Goal: Task Accomplishment & Management: Manage account settings

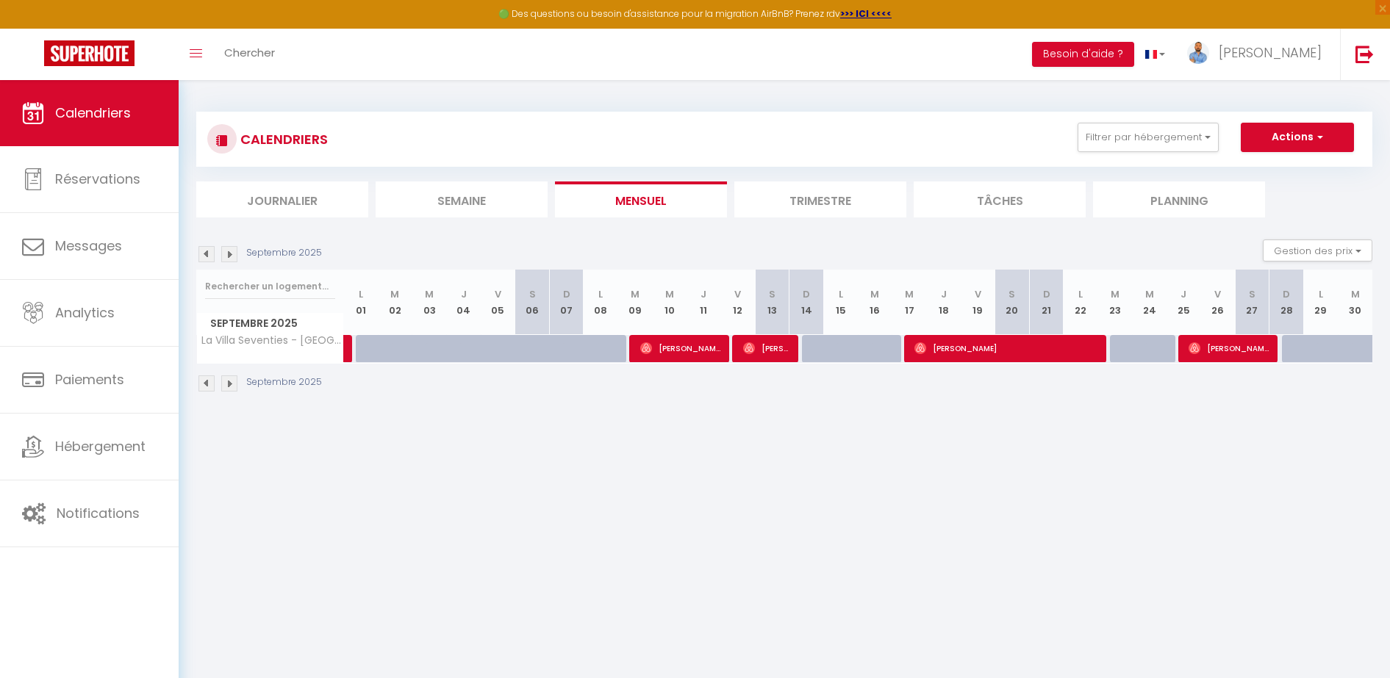
click at [93, 123] on link "Calendriers" at bounding box center [89, 113] width 179 height 66
click at [1155, 145] on button "Filtrer par hébergement" at bounding box center [1147, 137] width 141 height 29
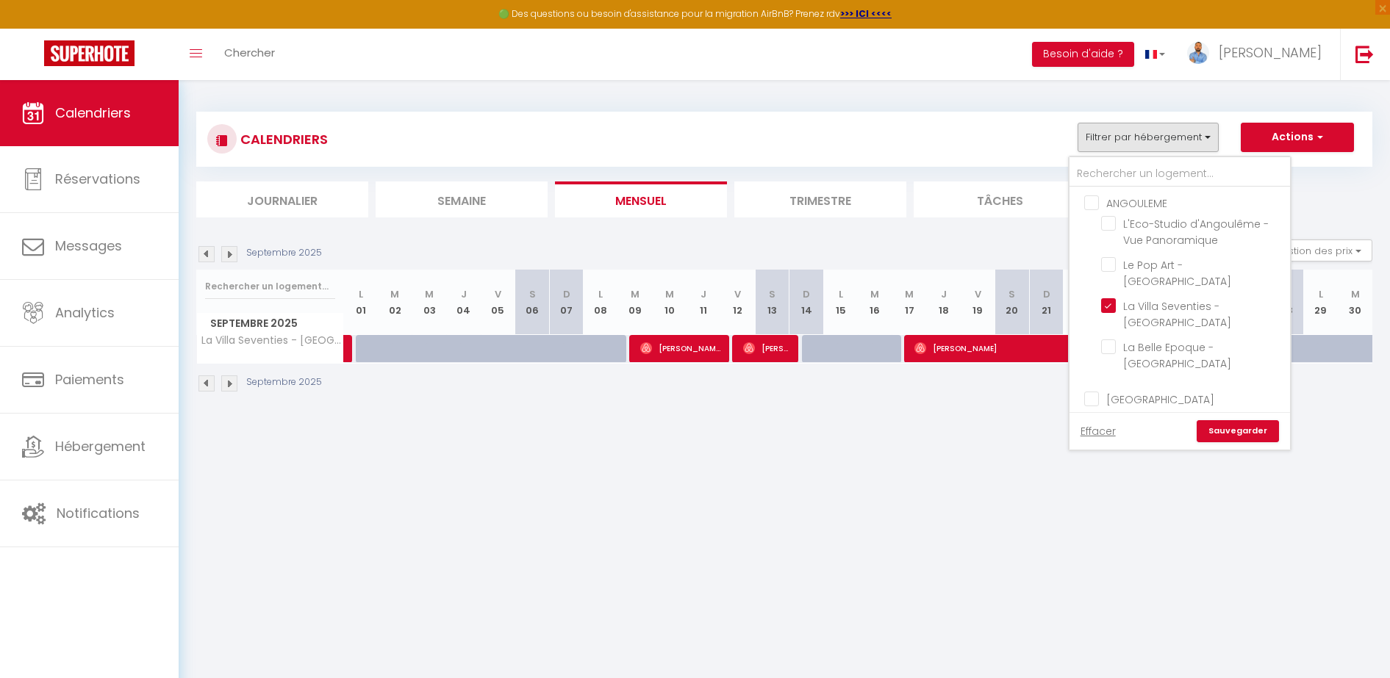
click at [1133, 202] on input "ANGOULEME" at bounding box center [1194, 202] width 220 height 15
checkbox input "true"
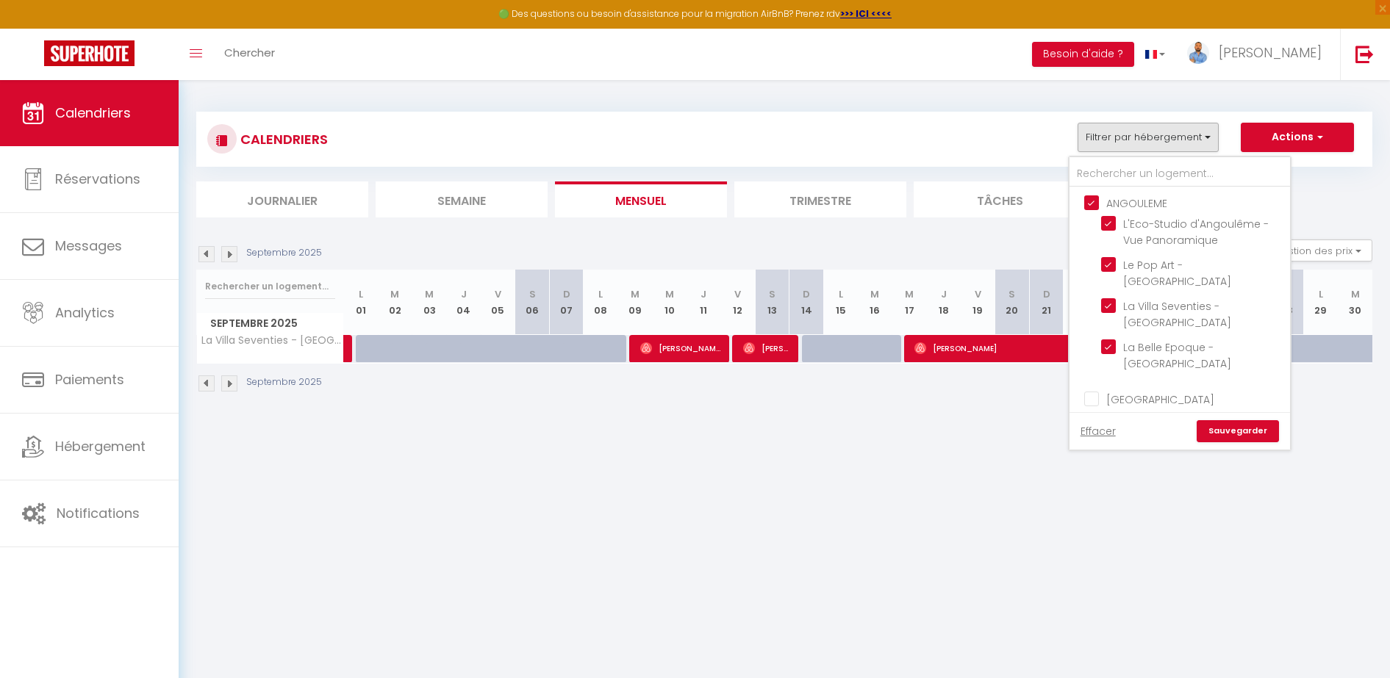
checkbox input "false"
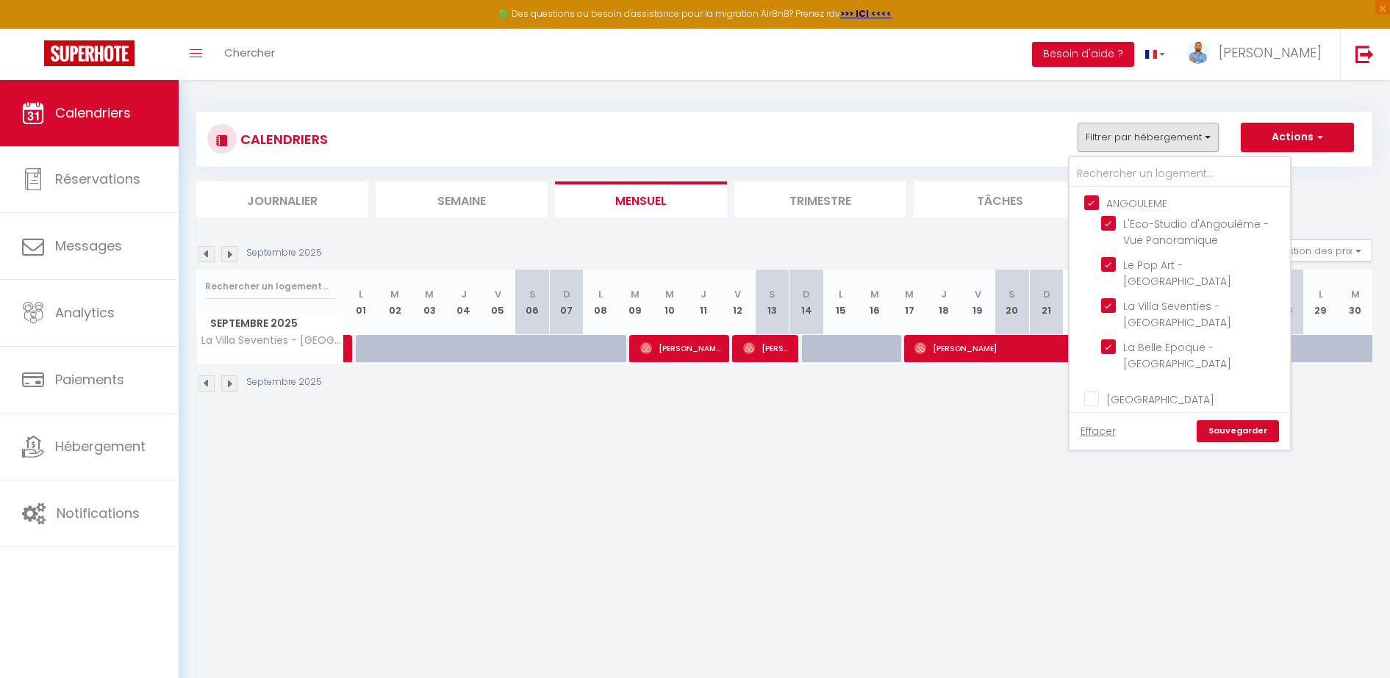
checkbox input "false"
click at [1133, 202] on input "ANGOULEME" at bounding box center [1194, 202] width 220 height 15
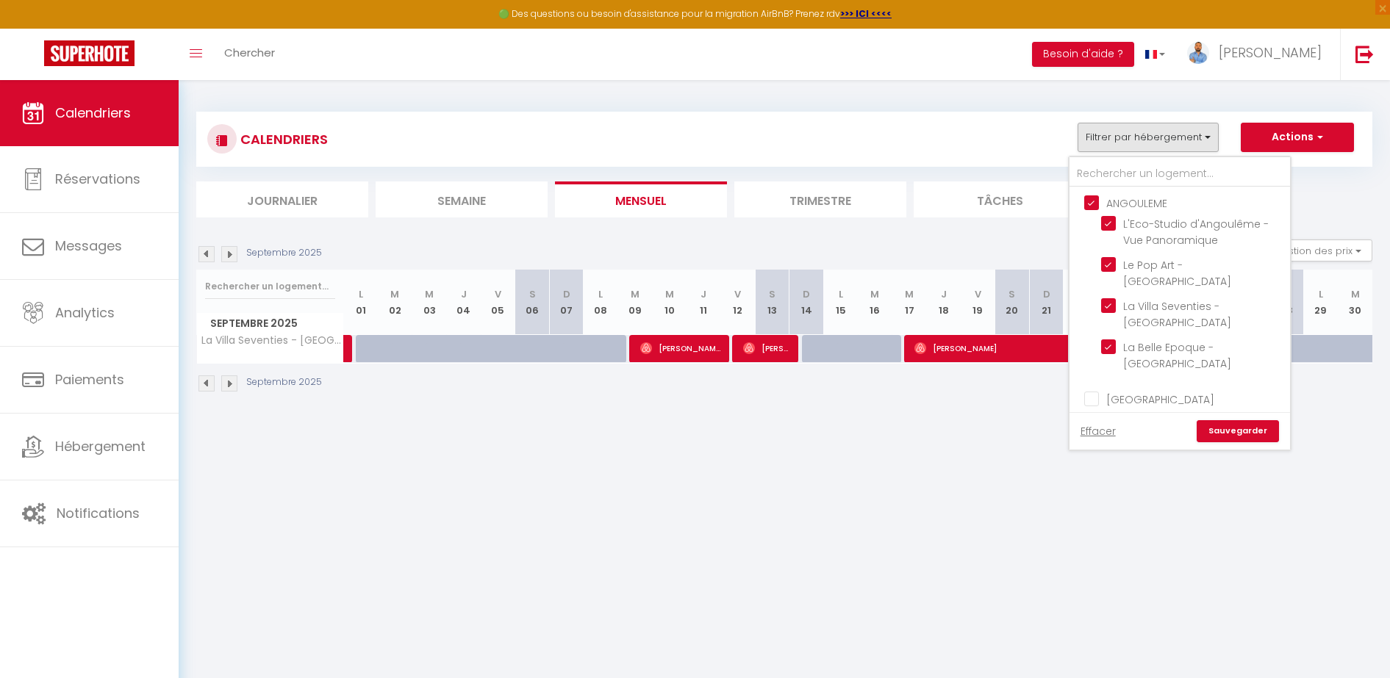
checkbox input "false"
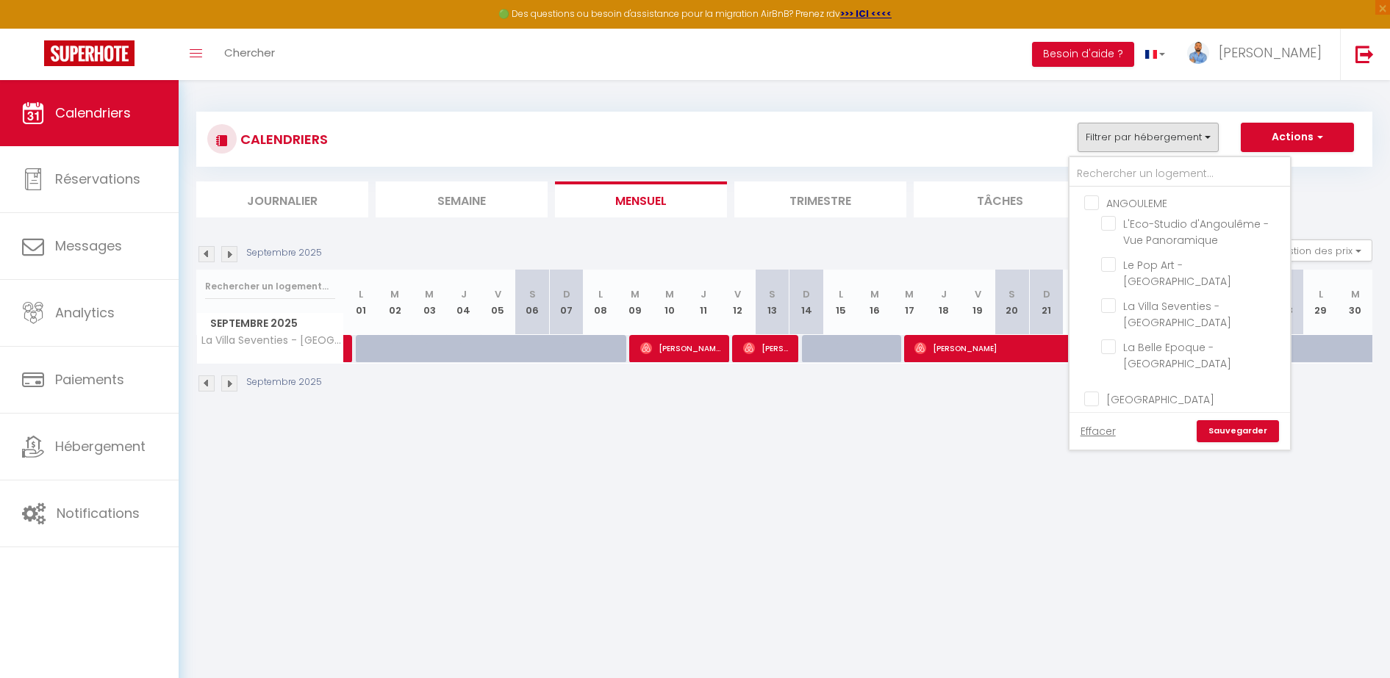
checkbox input "false"
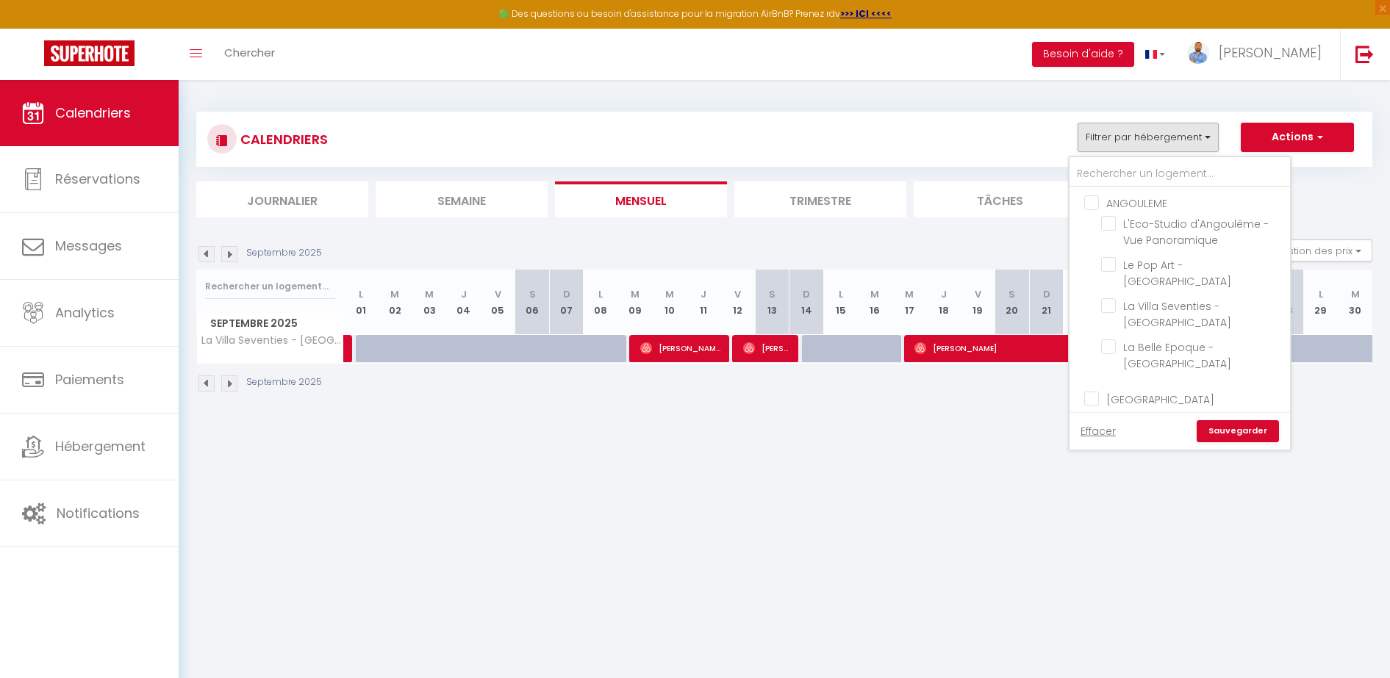
checkbox input "false"
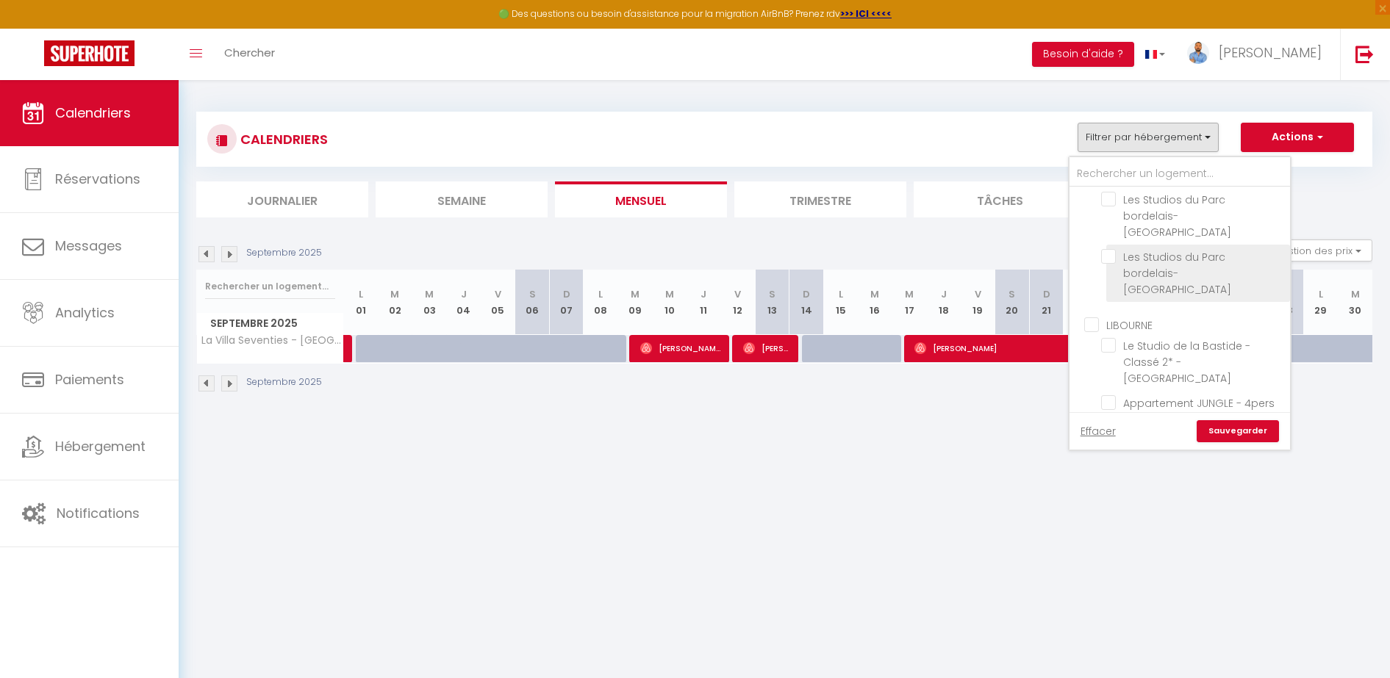
scroll to position [407, 0]
click at [1138, 267] on span "Appartement JUNGLE - 4pers - SAUNA" at bounding box center [1198, 282] width 151 height 31
click at [1138, 266] on input "Appartement JUNGLE - 4pers - SAUNA" at bounding box center [1193, 273] width 184 height 15
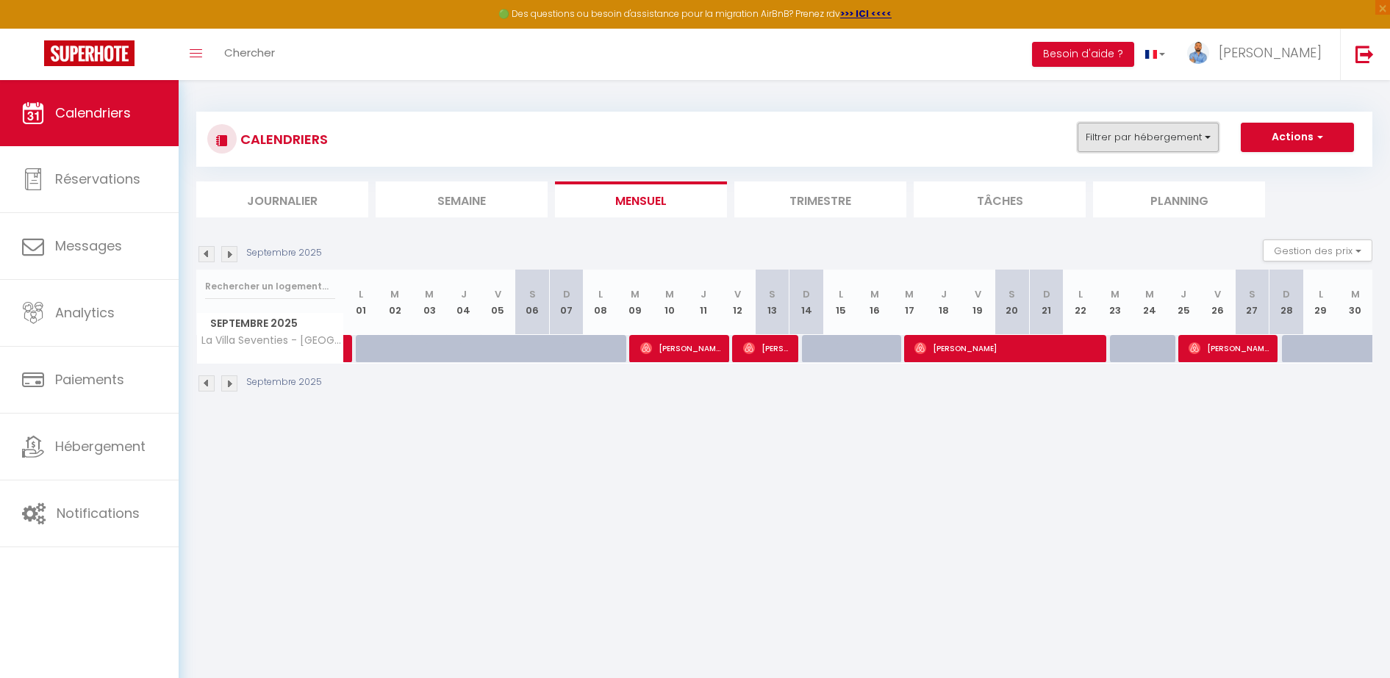
click at [1168, 139] on button "Filtrer par hébergement" at bounding box center [1147, 137] width 141 height 29
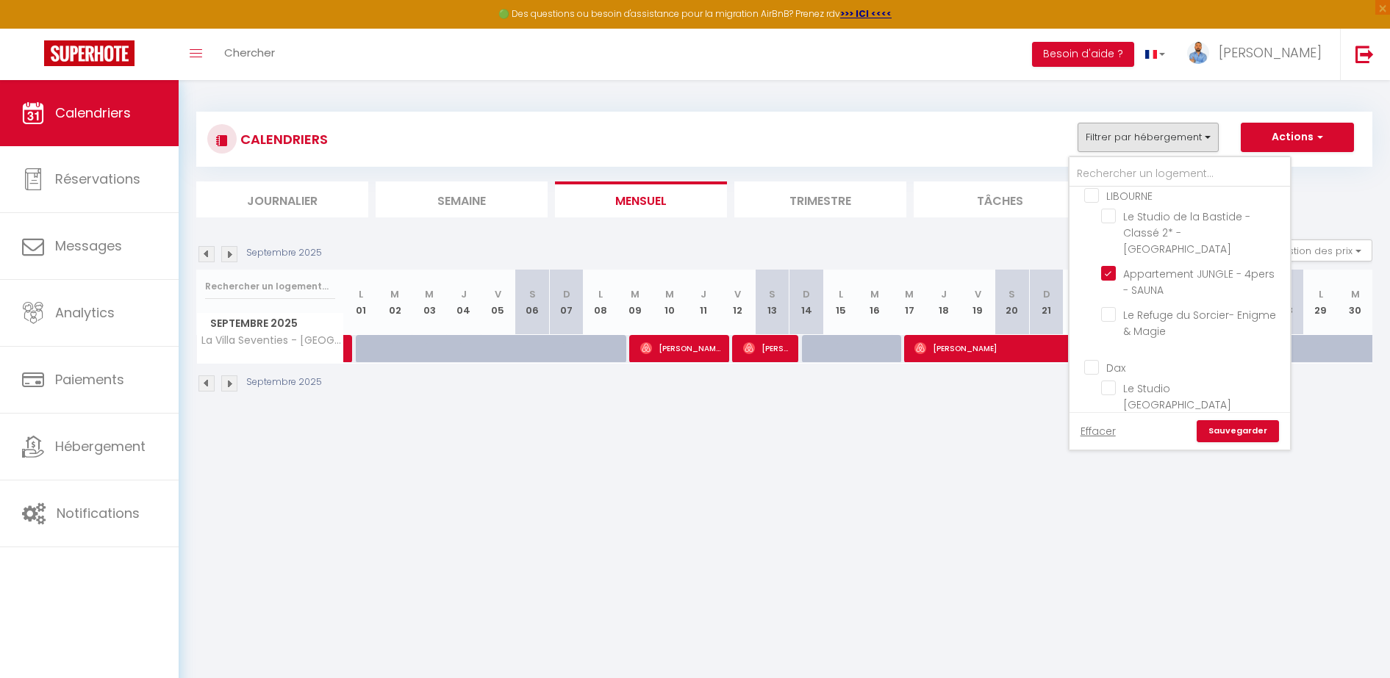
click at [1237, 434] on link "Sauvegarder" at bounding box center [1237, 431] width 82 height 22
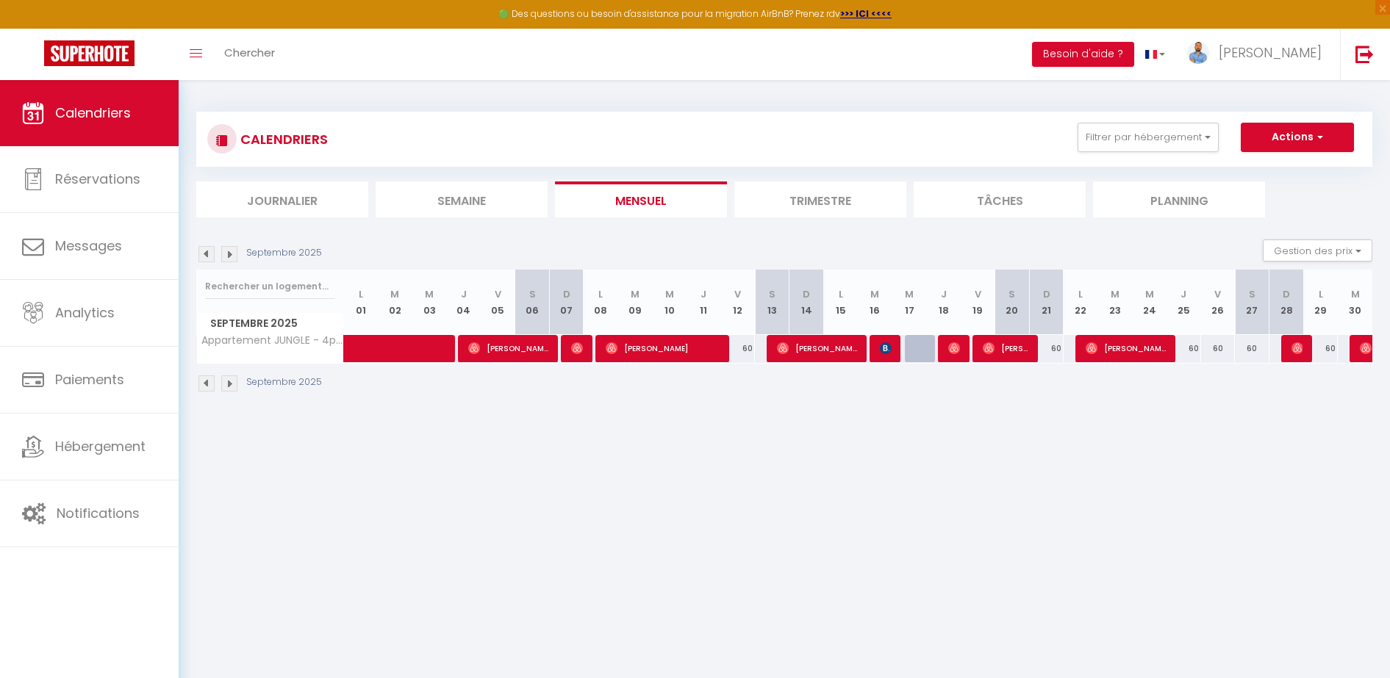
click at [916, 351] on div at bounding box center [922, 349] width 35 height 28
type input "60"
type input "[DATE]"
type input "Jeu 18 Septembre 2025"
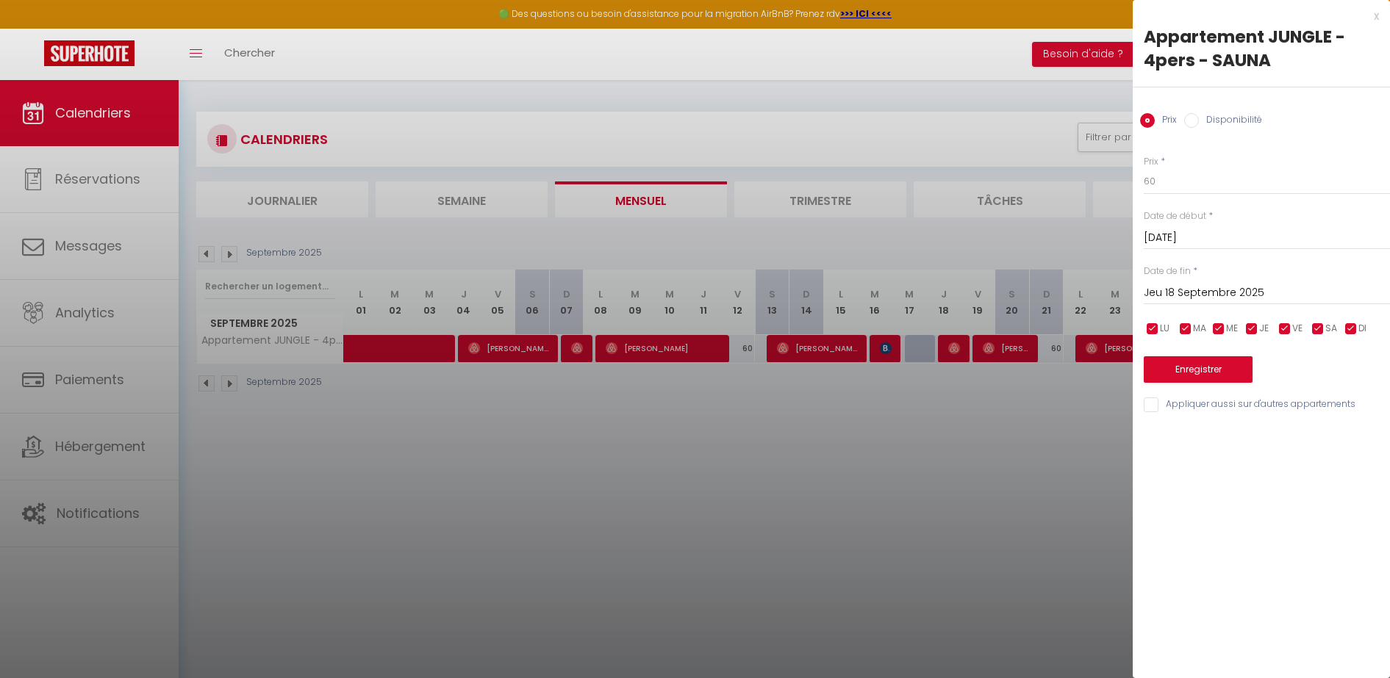
click at [1207, 114] on label "Disponibilité" at bounding box center [1230, 121] width 63 height 16
click at [1199, 114] on input "Disponibilité" at bounding box center [1191, 120] width 15 height 15
radio input "true"
radio input "false"
click at [1191, 372] on button "Enregistrer" at bounding box center [1197, 371] width 109 height 26
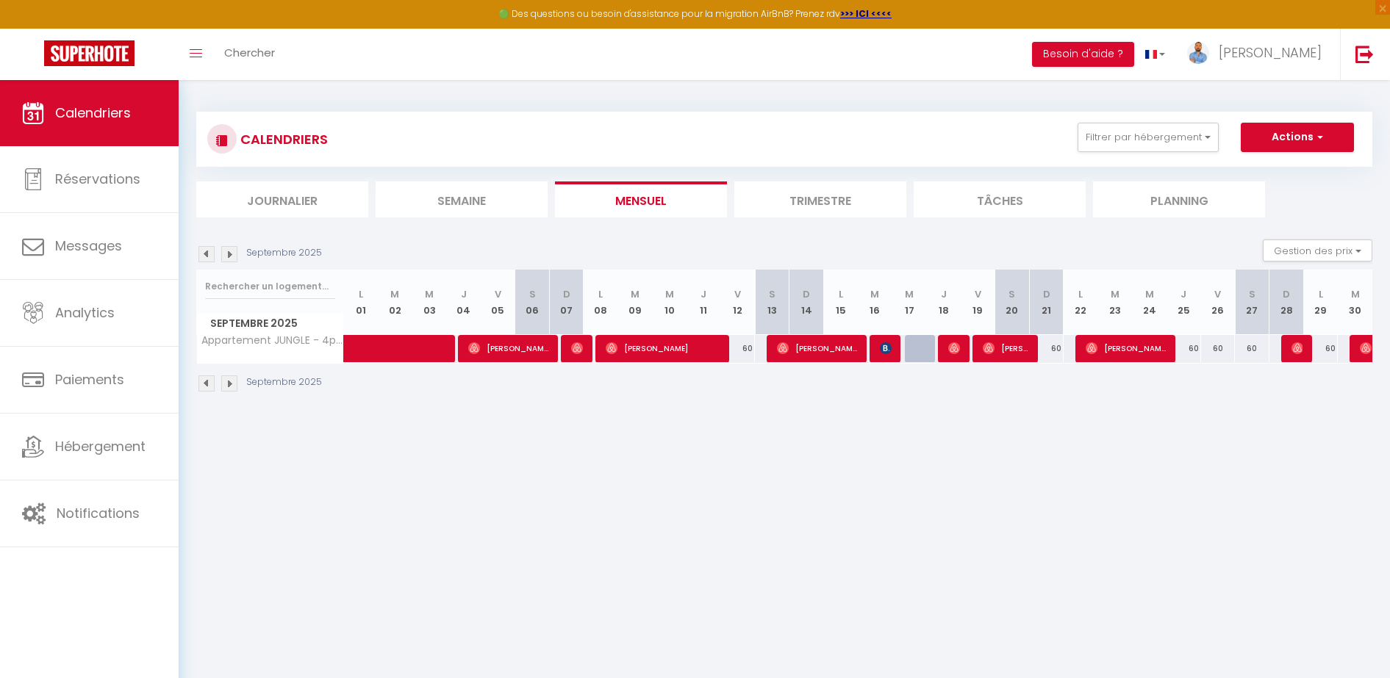
click at [233, 259] on img at bounding box center [229, 254] width 16 height 16
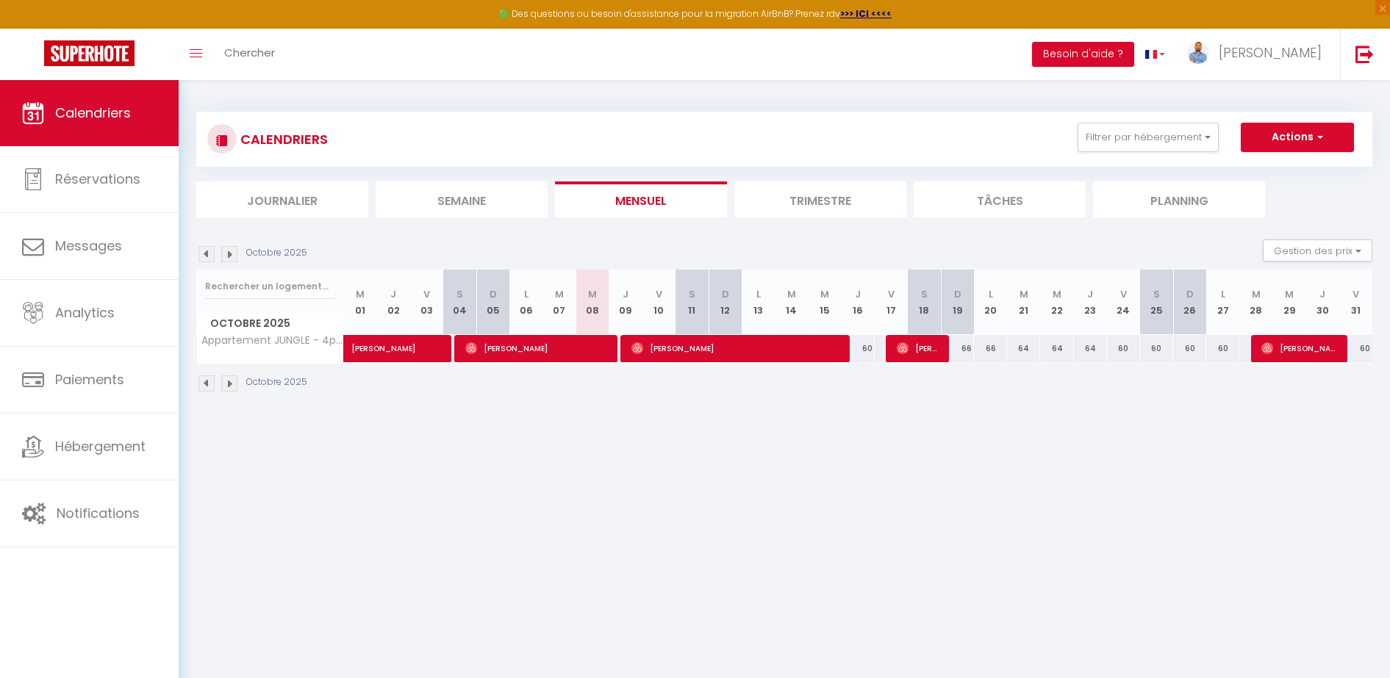
click at [204, 257] on img at bounding box center [206, 254] width 16 height 16
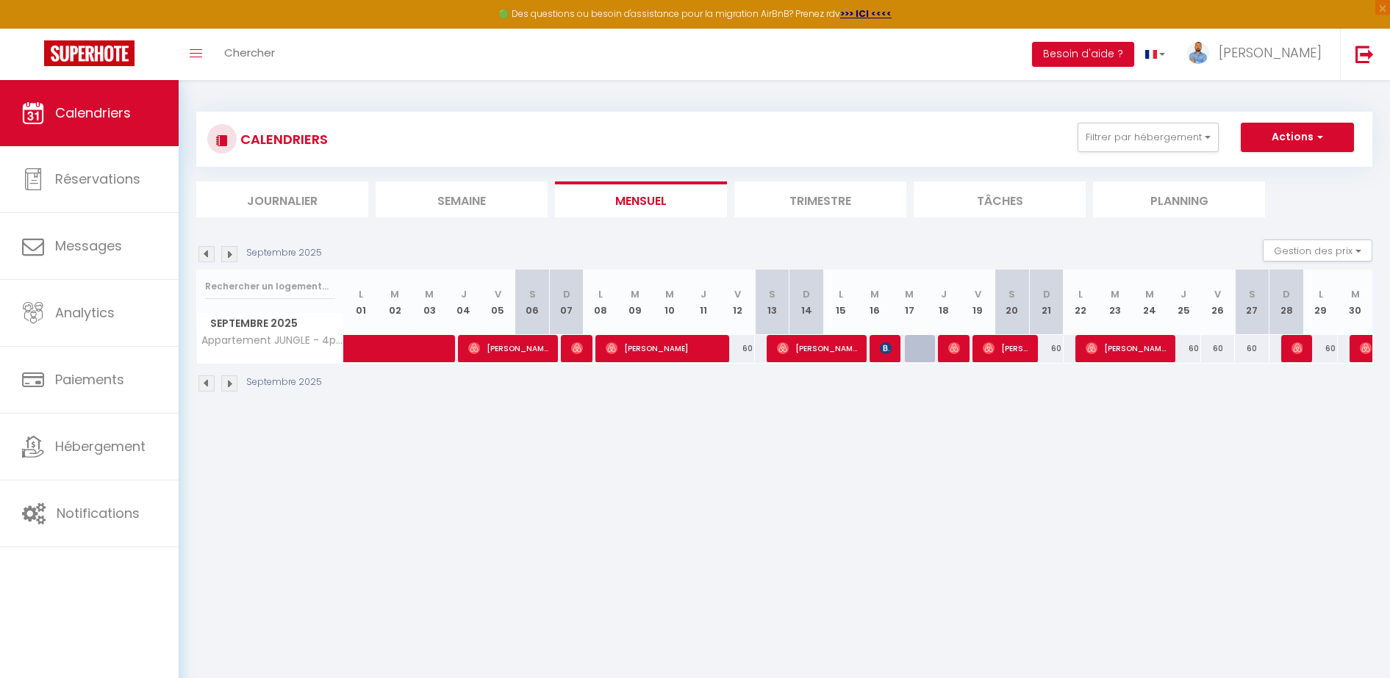
click at [233, 256] on img at bounding box center [229, 254] width 16 height 16
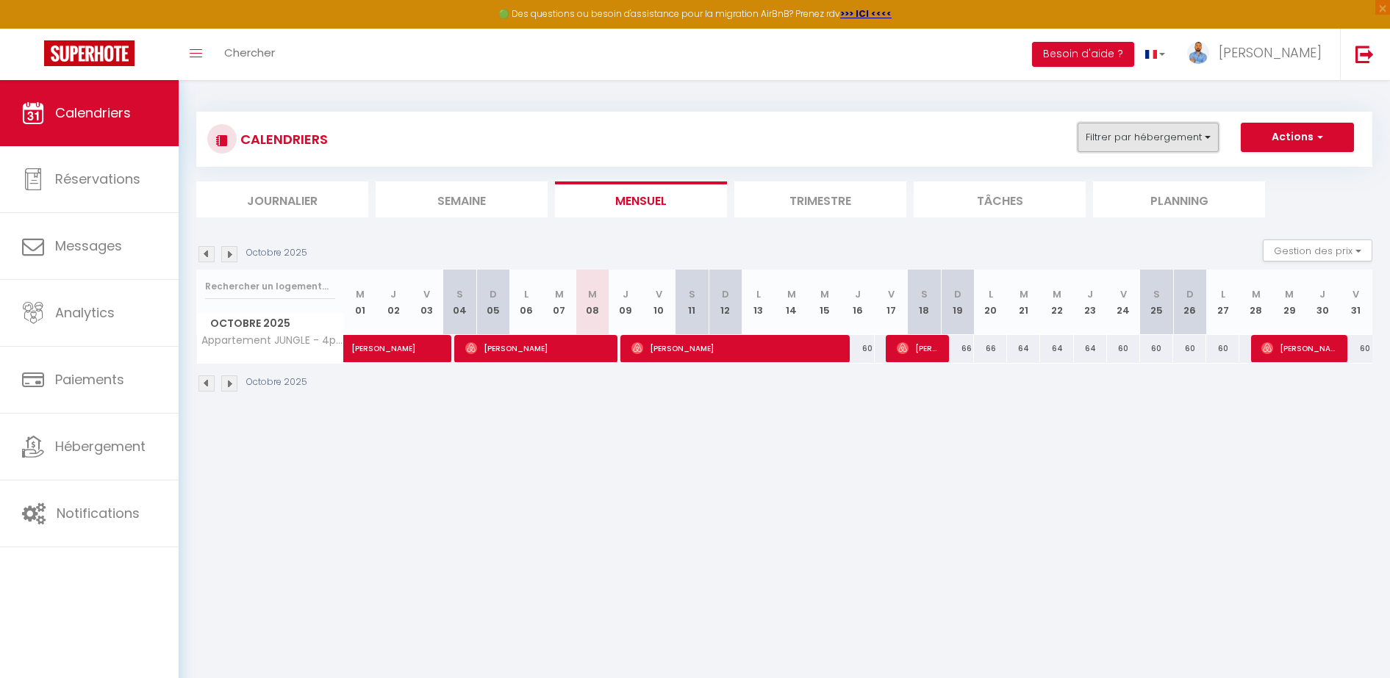
click at [1188, 145] on button "Filtrer par hébergement" at bounding box center [1147, 137] width 141 height 29
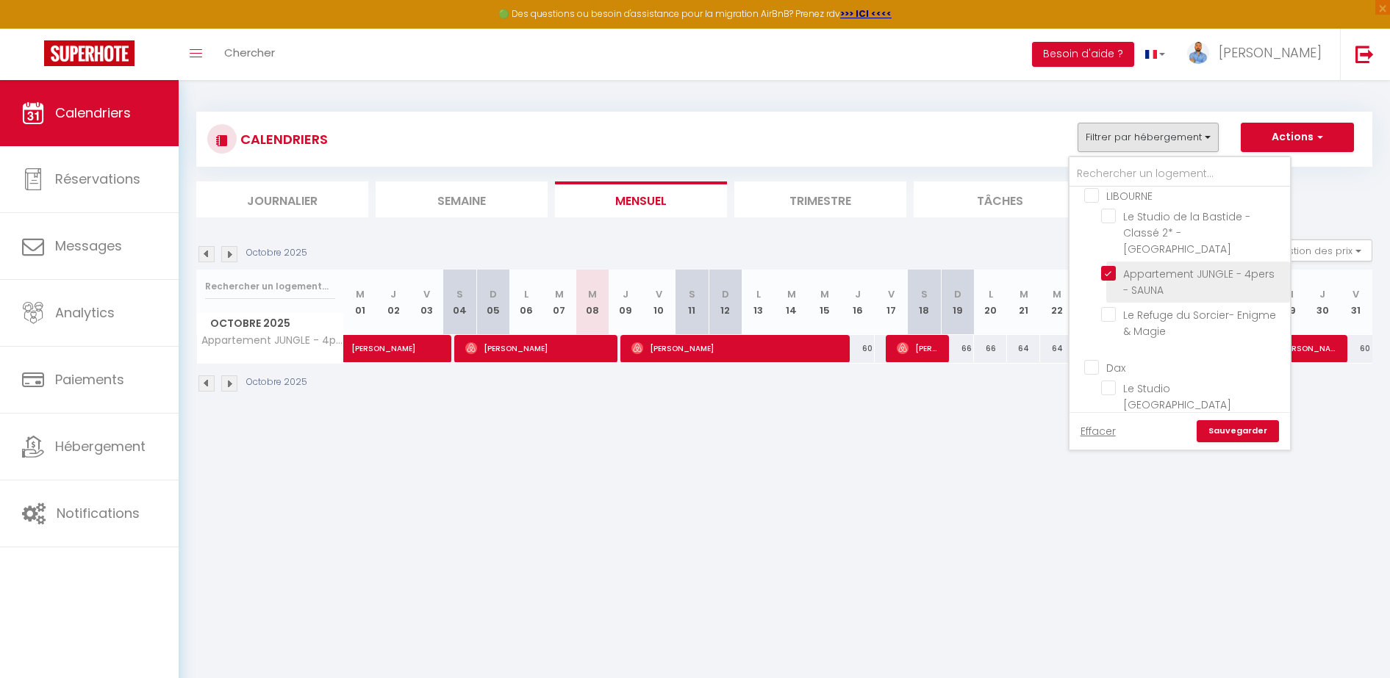
click at [1109, 266] on input "Appartement JUNGLE - 4pers - SAUNA" at bounding box center [1193, 273] width 184 height 15
checkbox input "false"
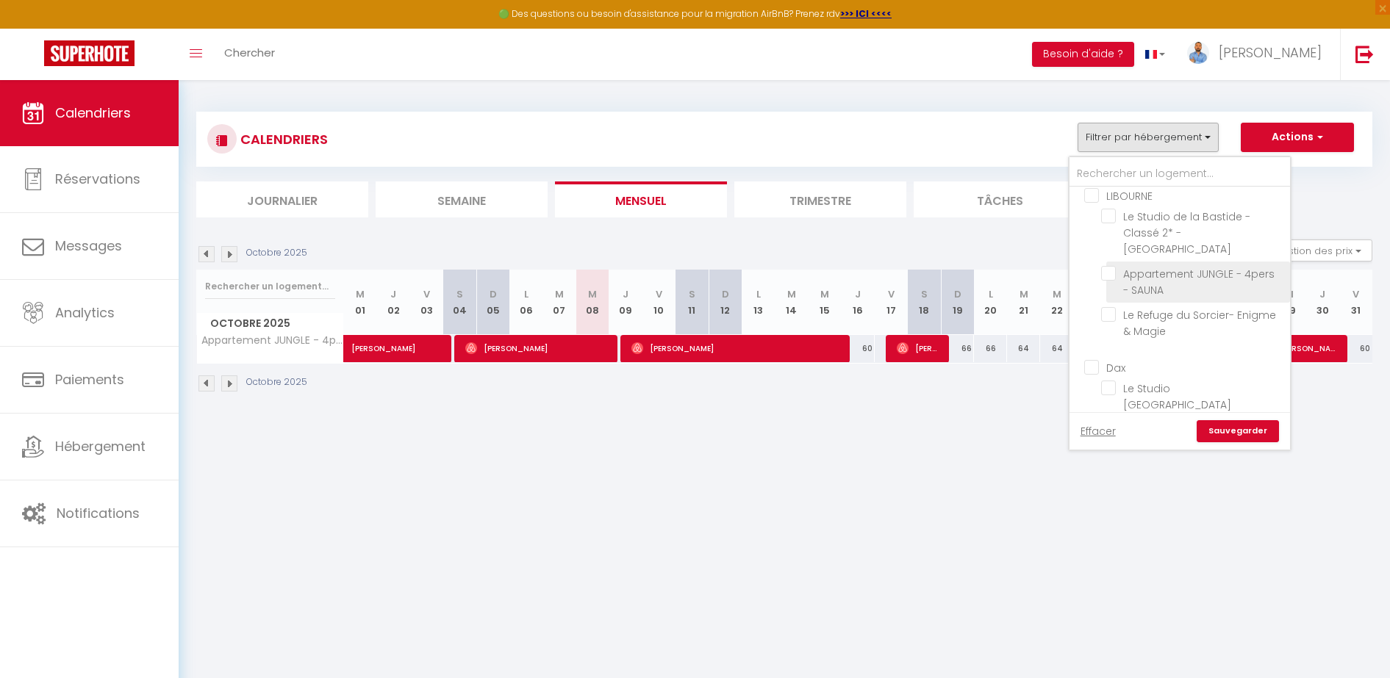
checkbox input "false"
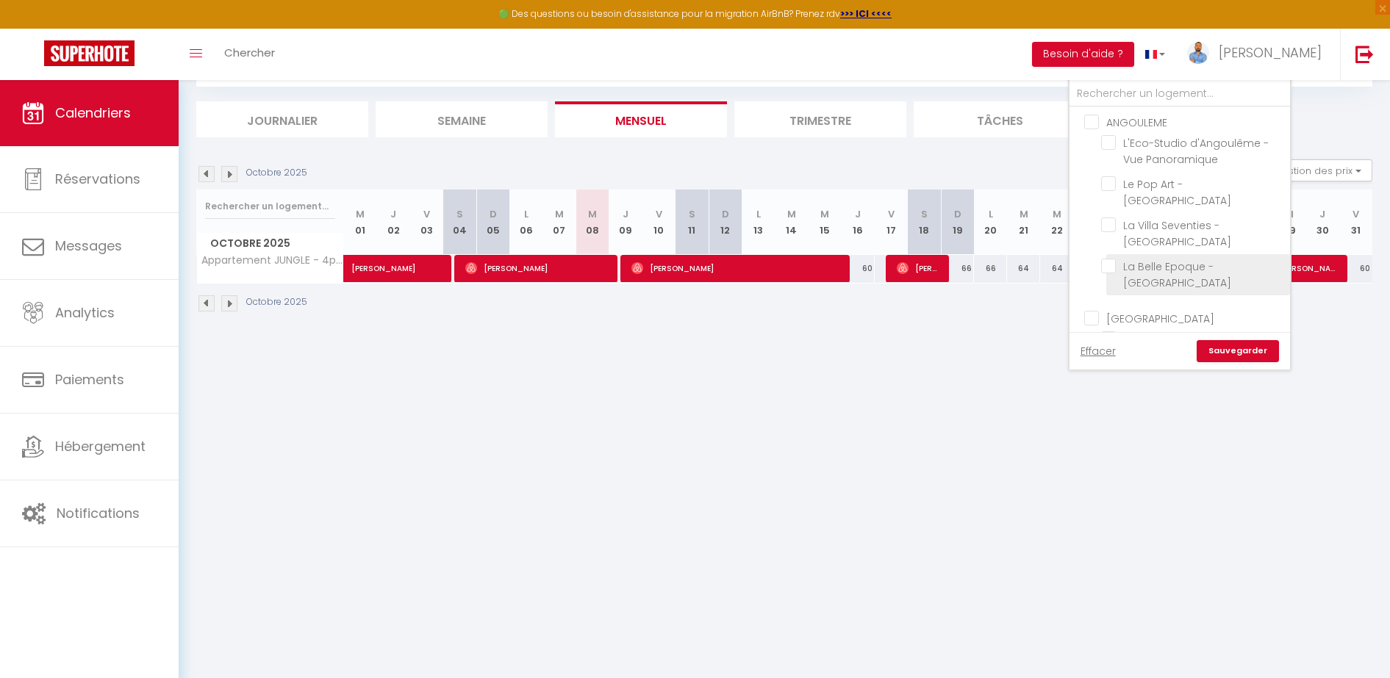
scroll to position [0, 0]
click at [1153, 218] on input "La Villa Seventies - [GEOGRAPHIC_DATA]" at bounding box center [1193, 225] width 184 height 15
checkbox input "true"
click at [1226, 356] on link "Sauvegarder" at bounding box center [1237, 351] width 82 height 22
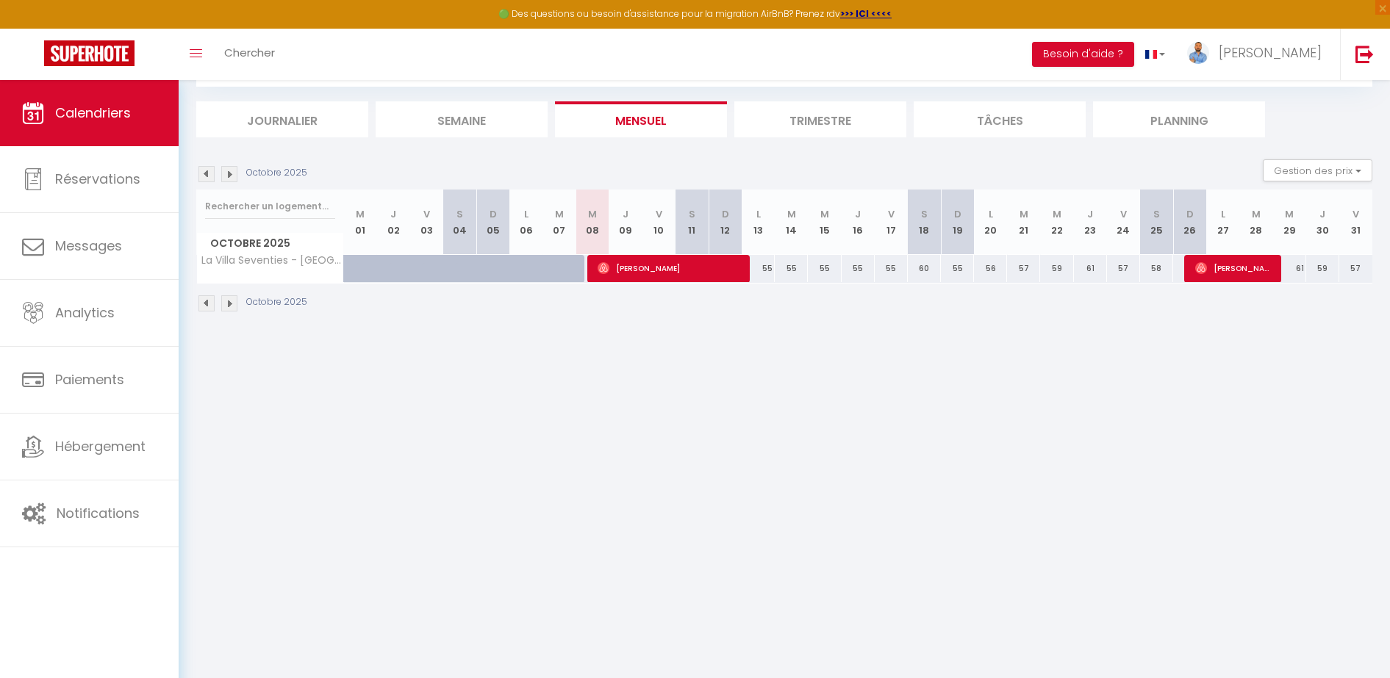
click at [203, 173] on img at bounding box center [206, 174] width 16 height 16
